Goal: Task Accomplishment & Management: Use online tool/utility

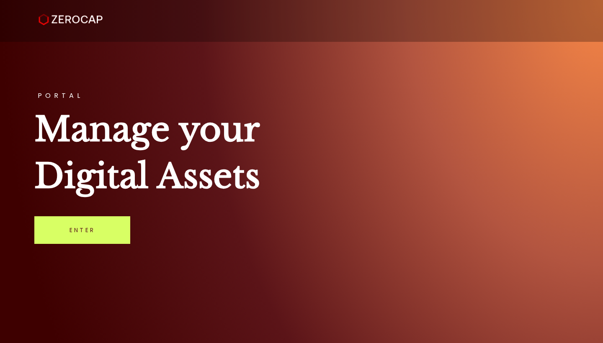
click at [87, 208] on div "PORTAL Manage your Digital Assets Enter" at bounding box center [301, 171] width 603 height 343
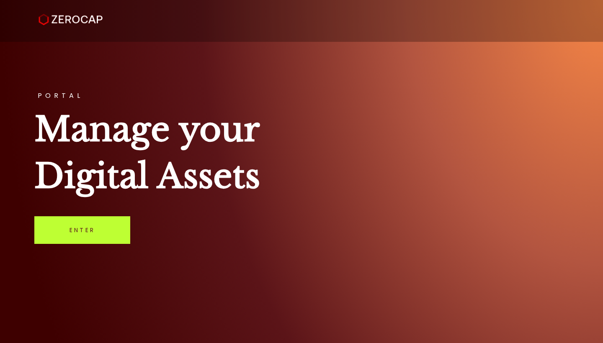
click at [82, 231] on link "Enter" at bounding box center [82, 230] width 96 height 28
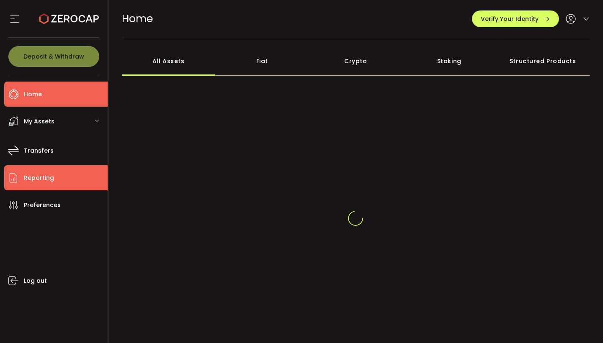
click at [59, 185] on li "Reporting" at bounding box center [55, 177] width 103 height 25
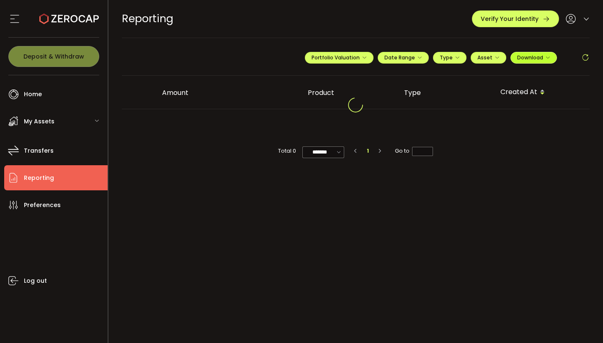
click at [532, 56] on span "Download" at bounding box center [533, 57] width 33 height 7
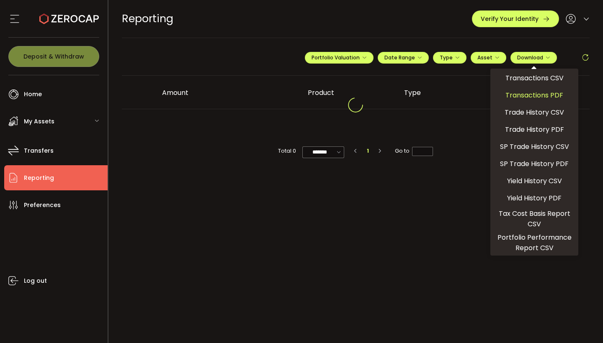
click at [553, 93] on span "Transactions PDF" at bounding box center [534, 95] width 58 height 10
